Goal: Navigation & Orientation: Understand site structure

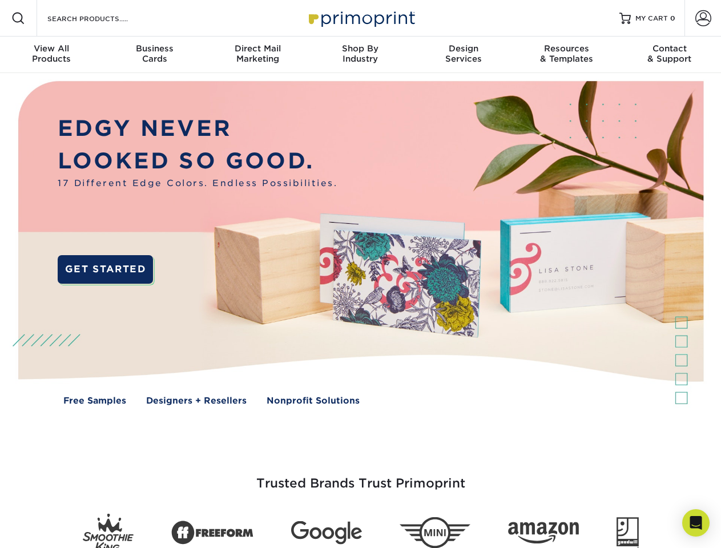
click at [360, 274] on img at bounding box center [359, 251] width 713 height 357
click at [18, 18] on span at bounding box center [18, 18] width 14 height 14
click at [703, 18] on span at bounding box center [703, 18] width 16 height 16
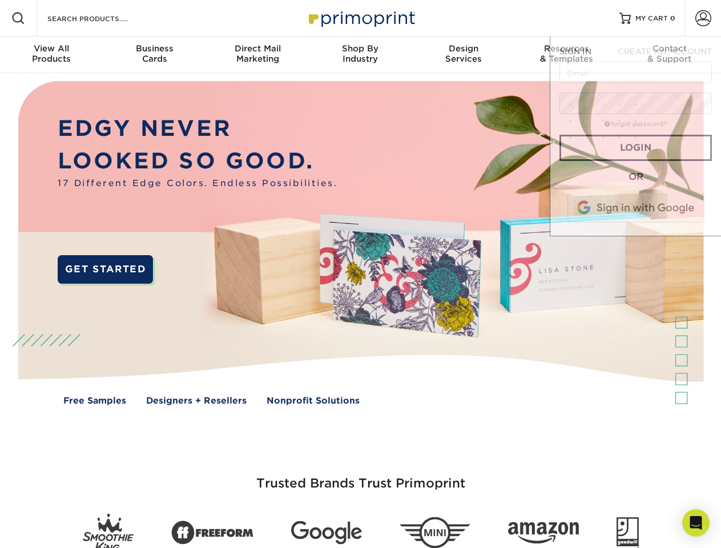
click at [51, 55] on div "View All Products" at bounding box center [51, 53] width 103 height 21
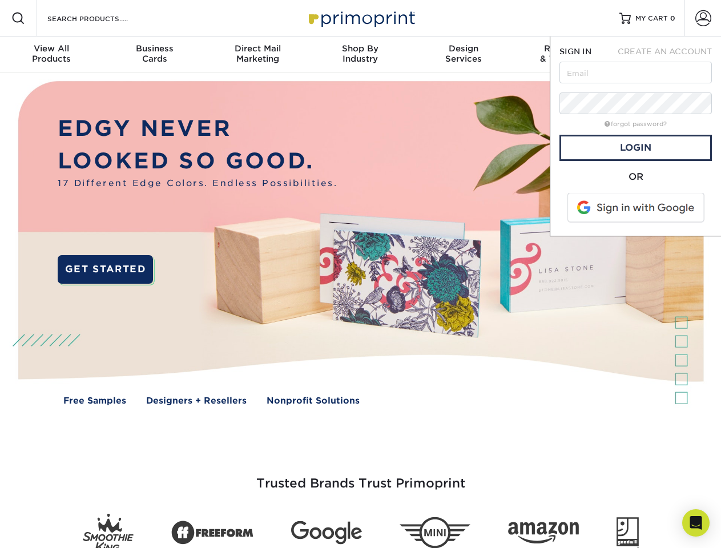
click at [154, 55] on div "Business Cards" at bounding box center [154, 53] width 103 height 21
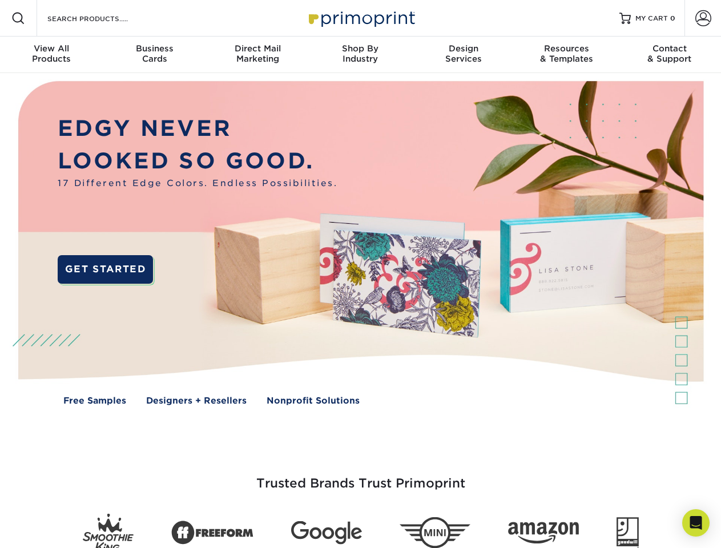
click at [257, 55] on div "Direct Mail Marketing" at bounding box center [257, 53] width 103 height 21
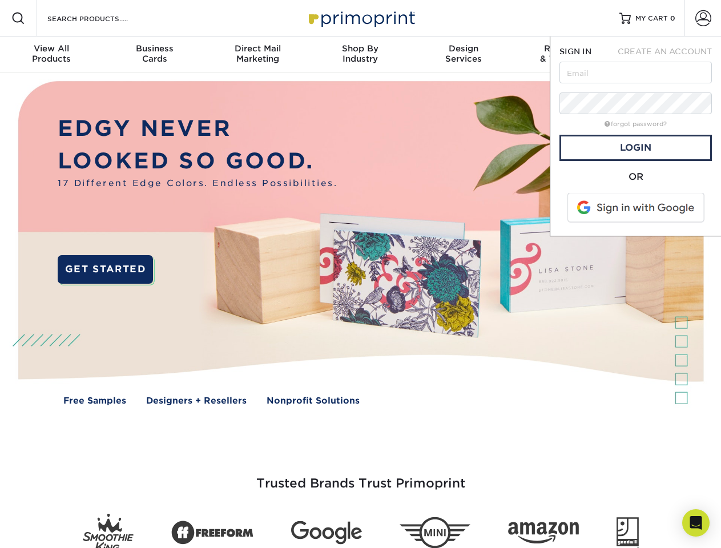
click at [360, 55] on div "Shop By Industry" at bounding box center [360, 53] width 103 height 21
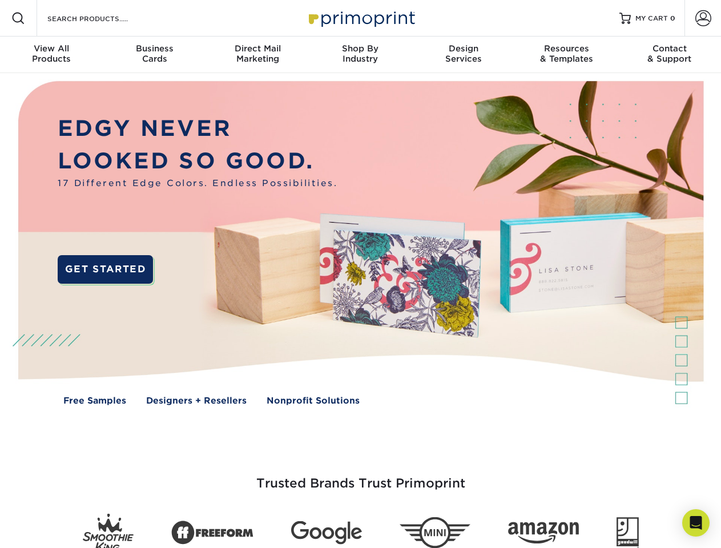
click at [463, 55] on div "Design Services" at bounding box center [463, 53] width 103 height 21
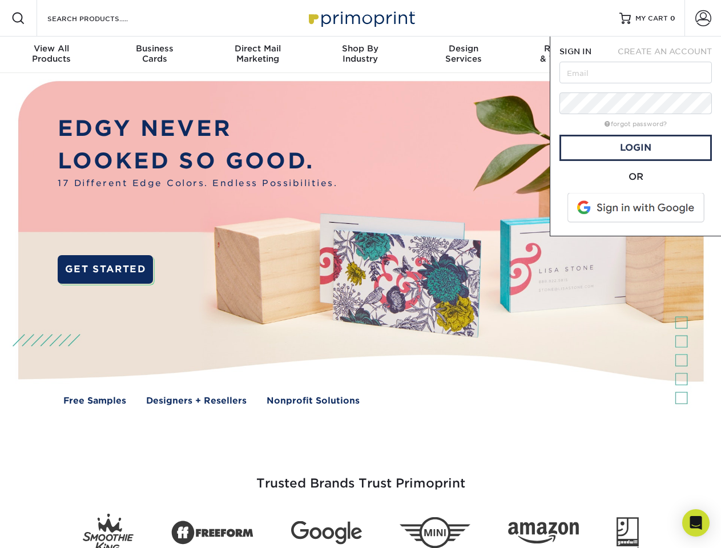
click at [566, 55] on span "SIGN IN" at bounding box center [575, 51] width 32 height 9
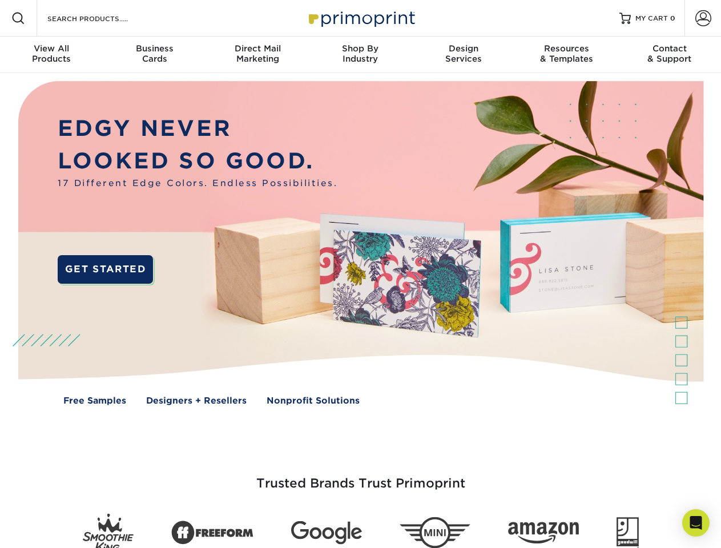
click at [669, 55] on div "Contact & Support" at bounding box center [669, 53] width 103 height 21
